Goal: Task Accomplishment & Management: Complete application form

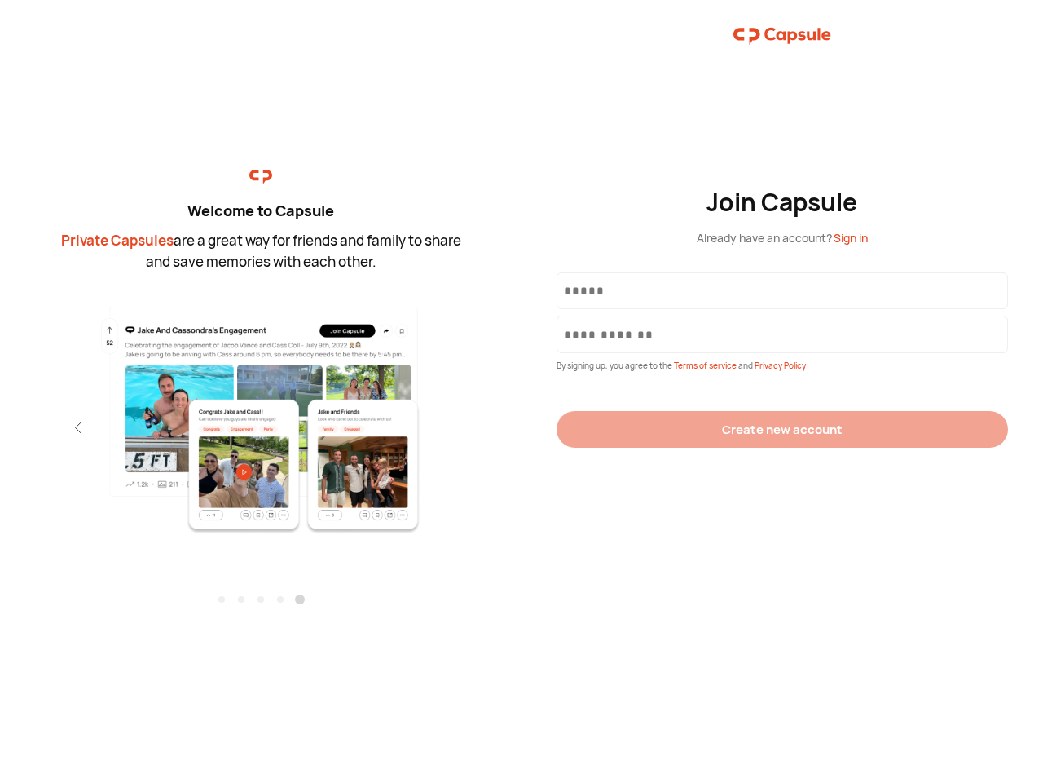
click at [522, 391] on div "Join Capsule Already have an account? Sign in By signing up, you agree to the T…" at bounding box center [783, 391] width 522 height 783
click at [261, 413] on img at bounding box center [261, 419] width 356 height 230
click at [0, 427] on div "Welcome to Capsule Private Capsules are a great way for friends and family to s…" at bounding box center [261, 391] width 522 height 783
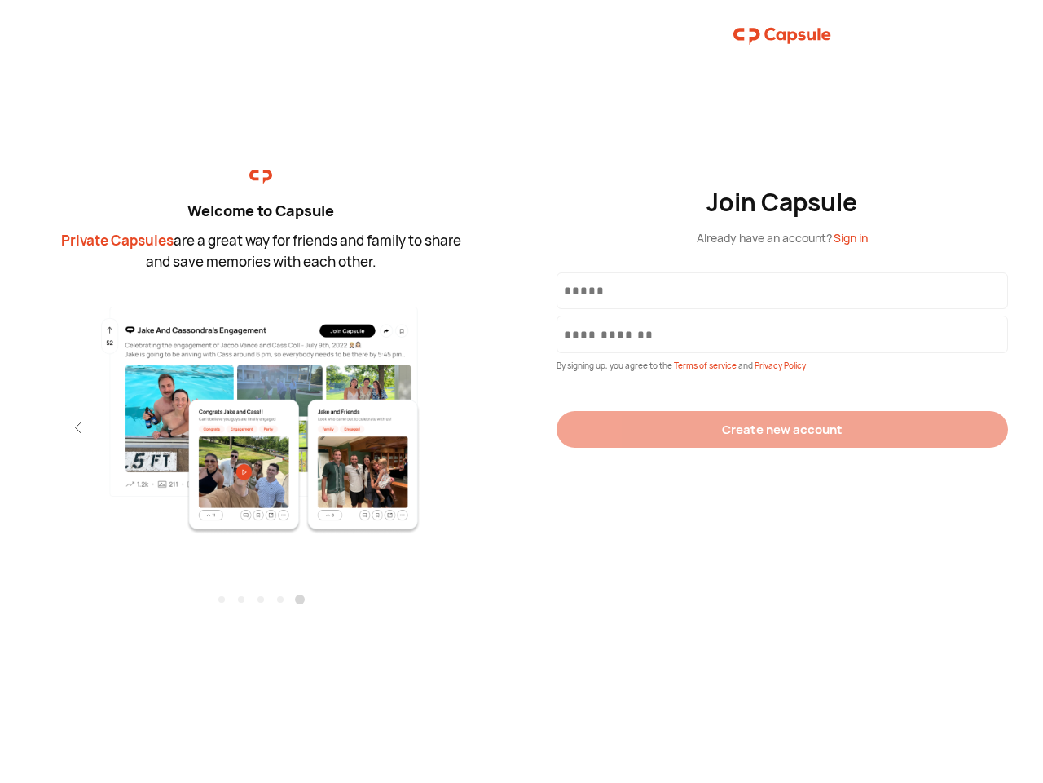
click at [0, 427] on div "Welcome to Capsule Private Capsules are a great way for friends and family to s…" at bounding box center [261, 391] width 522 height 783
click at [49, 427] on div "Welcome to Capsule Private Capsules are a great way for friends and family to s…" at bounding box center [261, 391] width 522 height 783
